Goal: Transaction & Acquisition: Purchase product/service

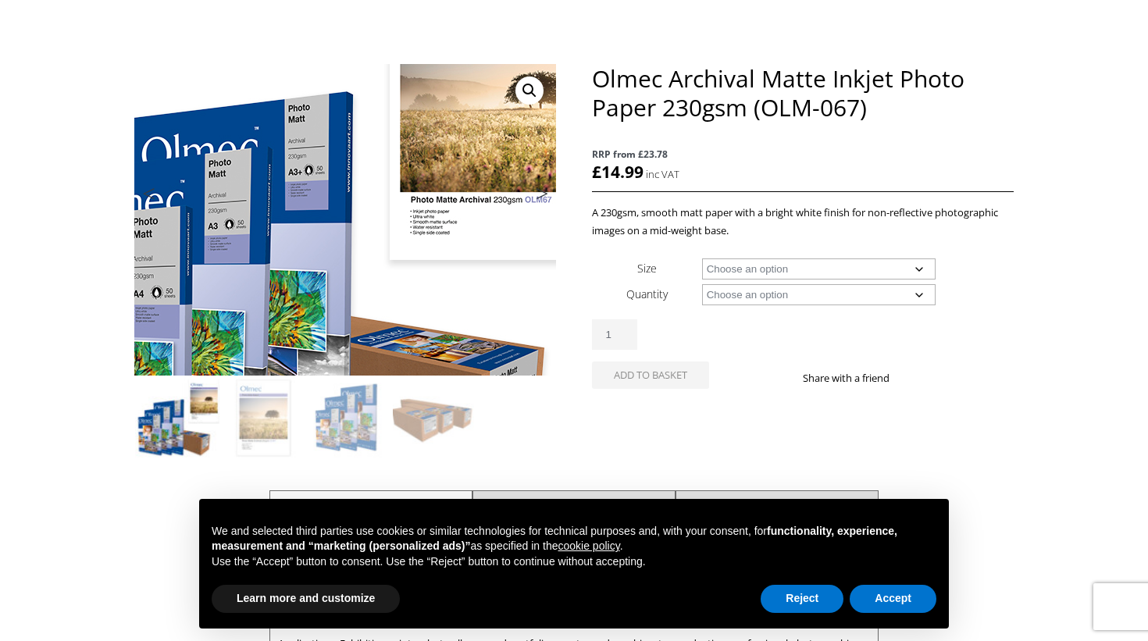
scroll to position [156, 0]
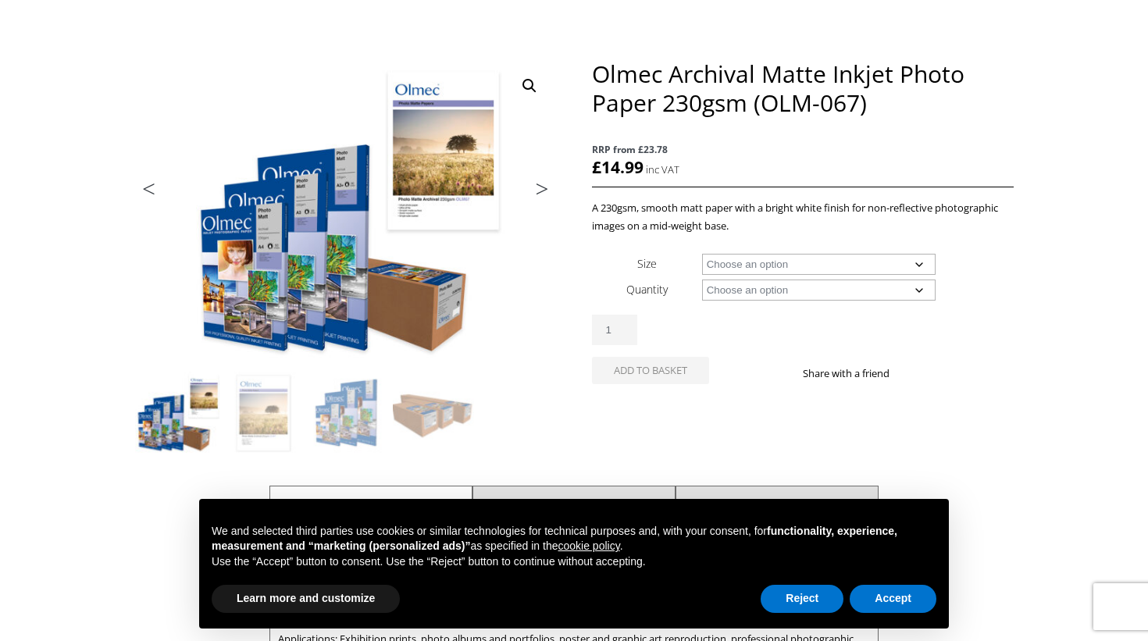
click at [916, 263] on select "Choose an option A4 Sheet A3 Sheet A3+ Sheet A2 Sheet 17" Wide Roll 24" Wide Ro…" at bounding box center [819, 264] width 234 height 21
click at [702, 254] on select "Choose an option A4 Sheet A3 Sheet A3+ Sheet A2 Sheet 17" Wide Roll 24" Wide Ro…" at bounding box center [819, 264] width 234 height 21
select select "a4-sheet"
click at [928, 289] on select "Choose an option 50 Sheets 100 Sheets" at bounding box center [819, 290] width 234 height 21
select select "100-sheets"
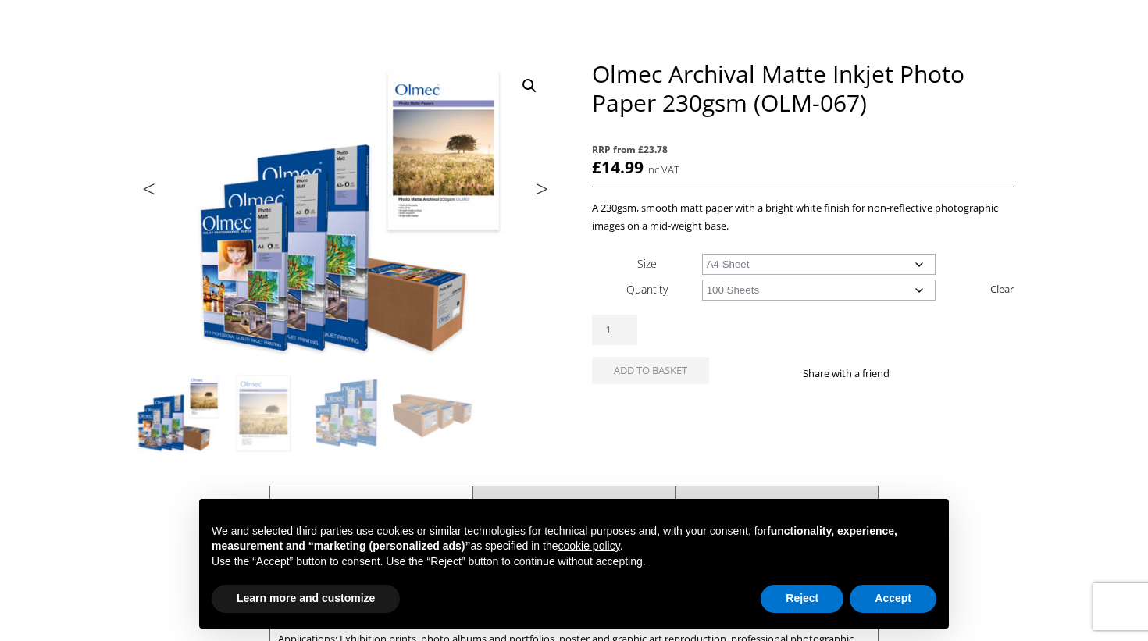
click at [702, 280] on select "Choose an option 50 Sheets 100 Sheets" at bounding box center [819, 290] width 234 height 21
select select "a4-sheet"
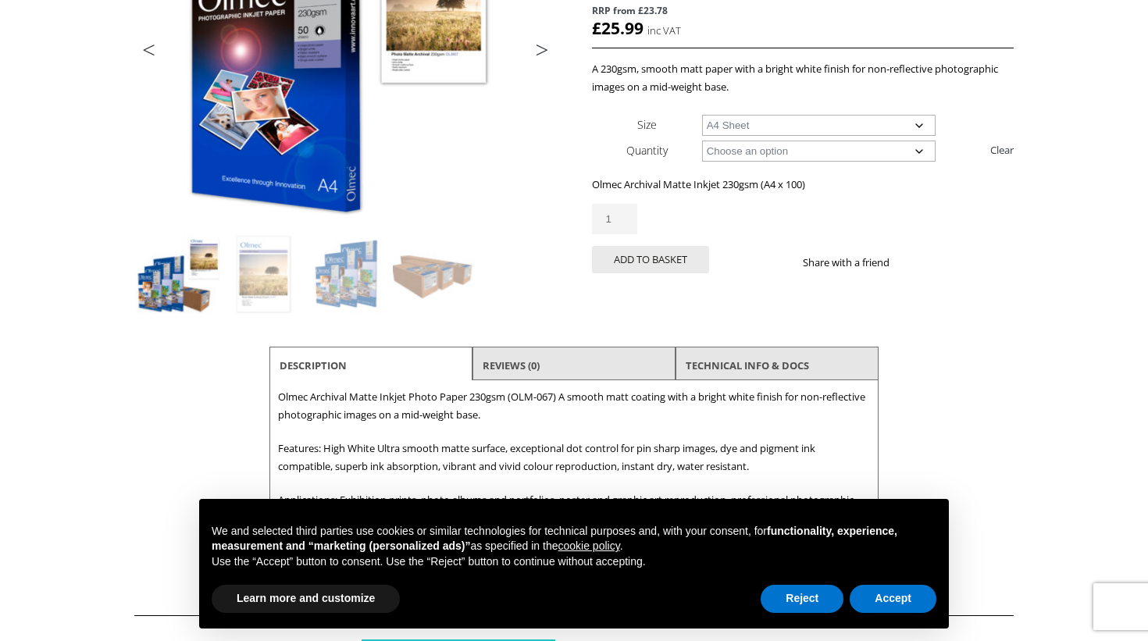
scroll to position [312, 0]
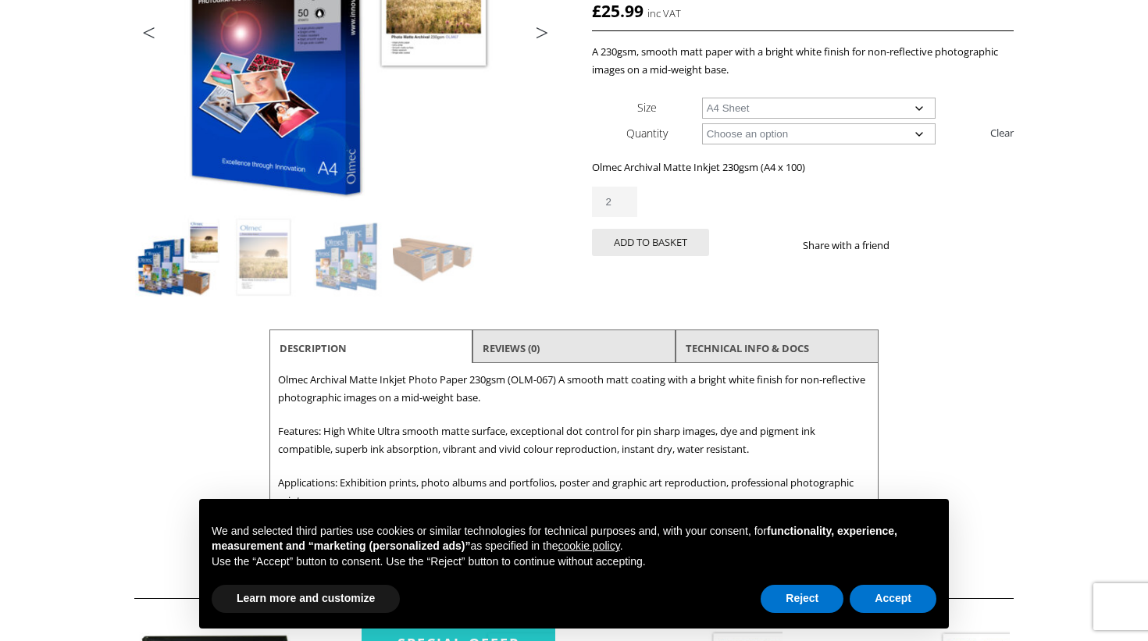
type input "2"
click at [628, 200] on input "2" at bounding box center [614, 202] width 45 height 30
click at [647, 237] on button "Add to basket" at bounding box center [650, 242] width 117 height 27
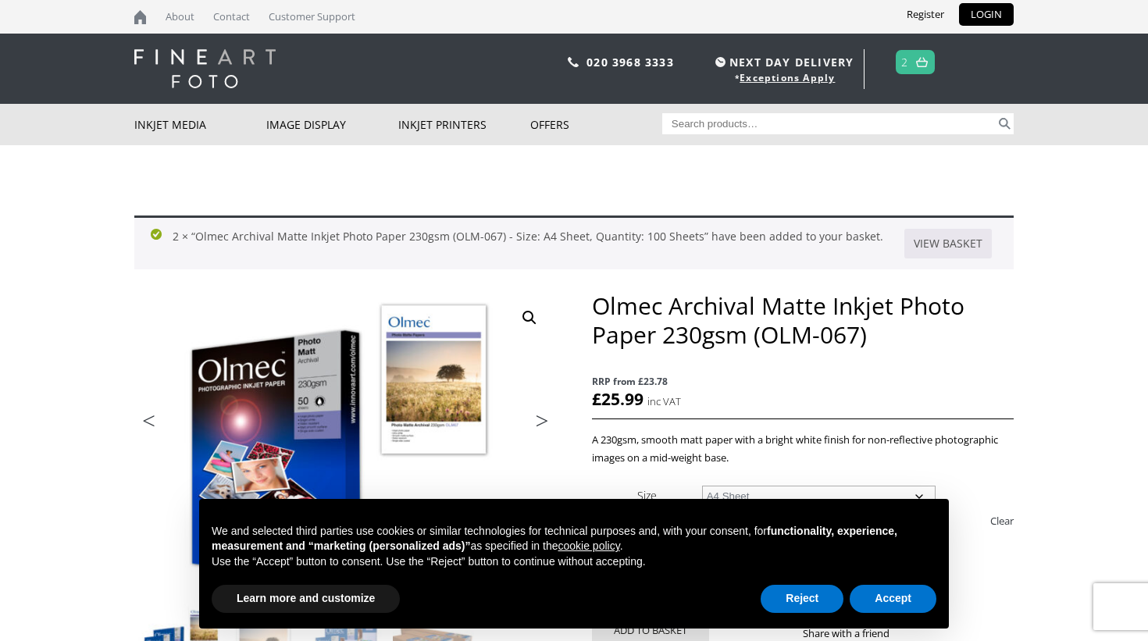
click at [914, 60] on link at bounding box center [922, 62] width 20 height 23
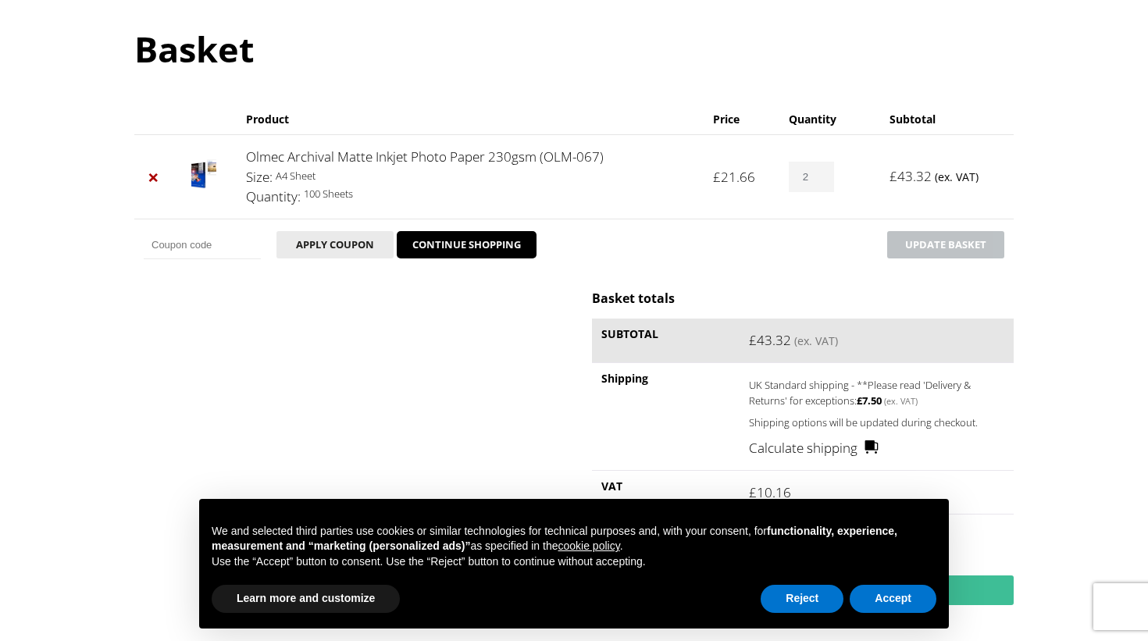
scroll to position [78, 0]
